Goal: Task Accomplishment & Management: Manage account settings

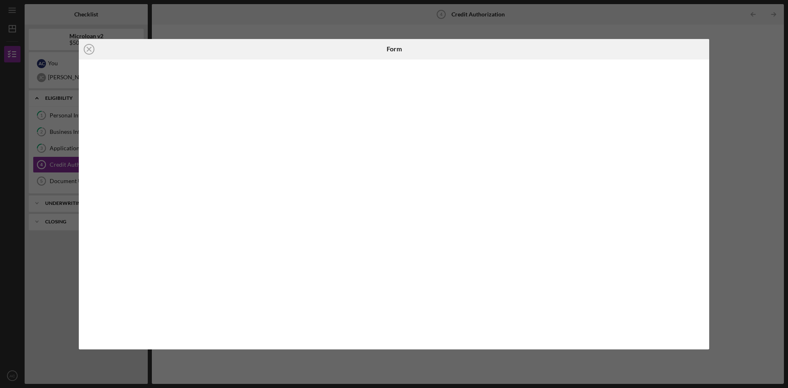
click at [731, 96] on div "Icon/Close Form" at bounding box center [394, 194] width 788 height 388
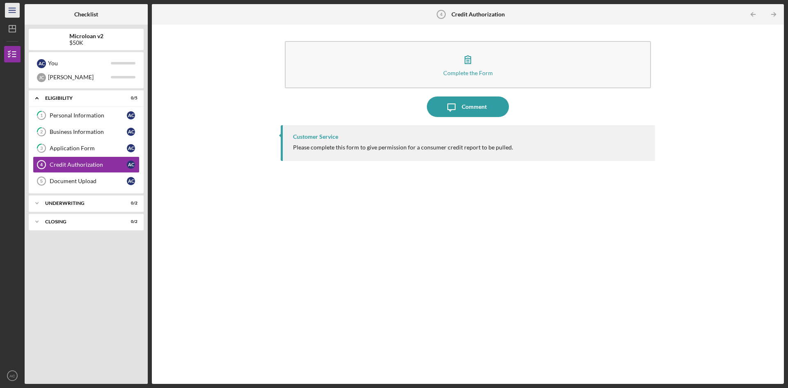
click at [12, 9] on icon "Icon/Menu" at bounding box center [12, 10] width 18 height 18
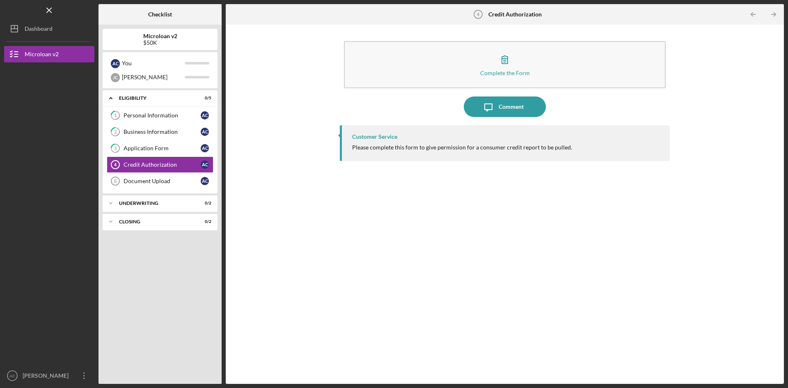
click at [12, 9] on div "Logo-Reversed Created with Sketch. Icon/Menu Close" at bounding box center [49, 10] width 90 height 21
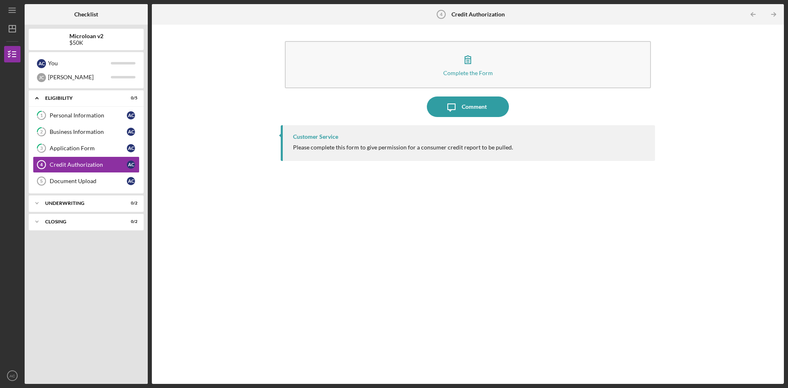
click at [12, 9] on icon "Icon/Menu" at bounding box center [12, 10] width 18 height 18
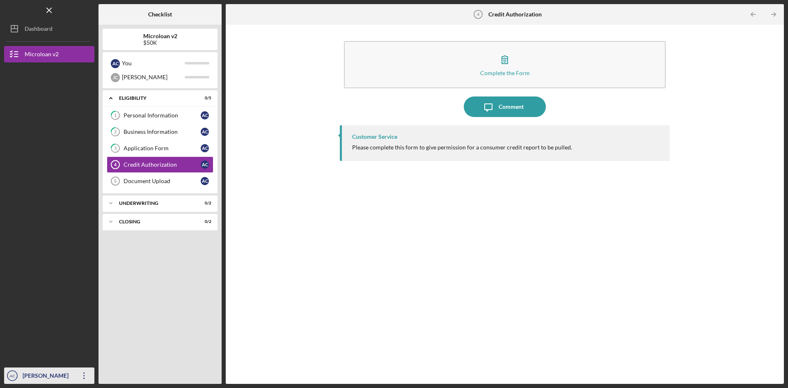
click at [39, 373] on div "[PERSON_NAME]" at bounding box center [47, 376] width 53 height 18
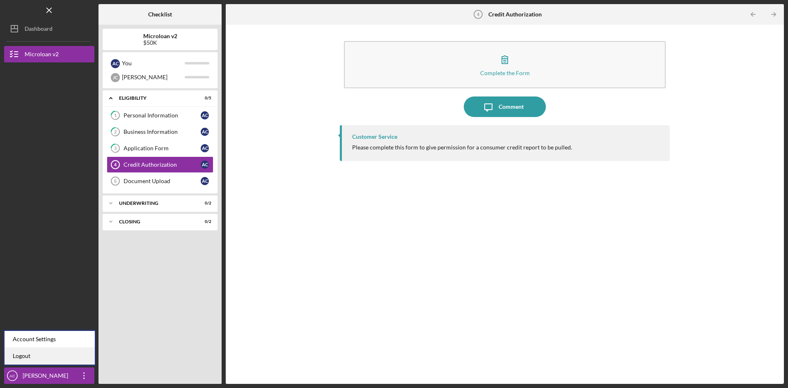
click at [31, 357] on link "Logout" at bounding box center [50, 356] width 90 height 17
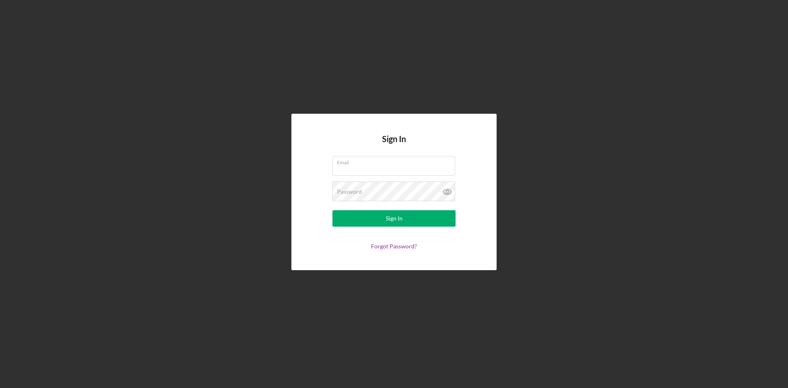
click at [658, 133] on div "Sign In Email Password Sign In Forgot Password?" at bounding box center [394, 192] width 780 height 384
